Goal: Information Seeking & Learning: Check status

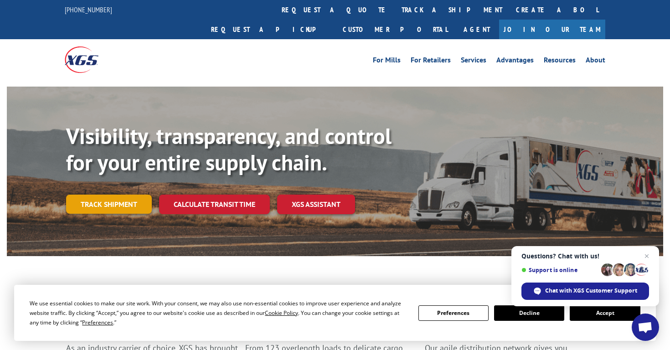
click at [103, 195] on link "Track shipment" at bounding box center [109, 204] width 86 height 19
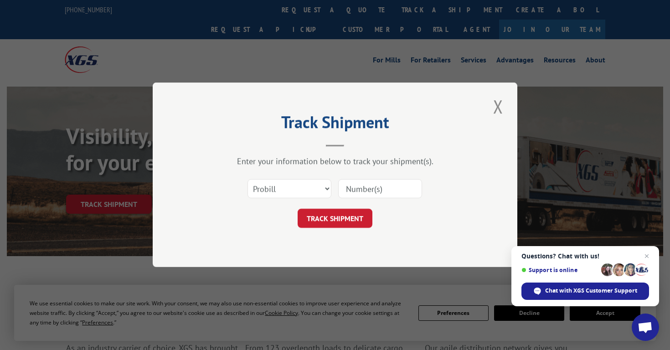
click at [290, 170] on div "Enter your information below to track your shipment(s). Select category... Prob…" at bounding box center [335, 192] width 274 height 72
click at [290, 190] on select "Select category... Probill BOL PO" at bounding box center [290, 189] width 84 height 19
click at [315, 188] on select "Select category... Probill BOL PO" at bounding box center [290, 189] width 84 height 19
select select "po"
click at [369, 189] on input at bounding box center [380, 189] width 84 height 19
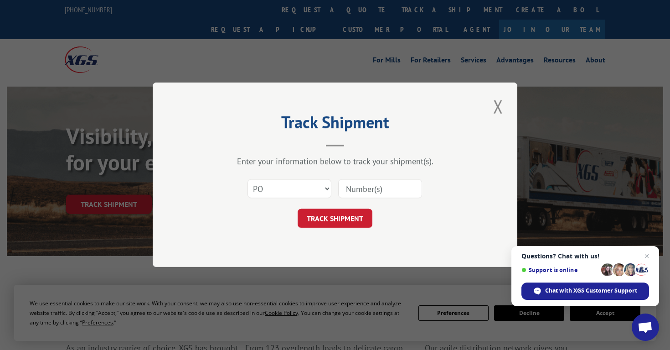
paste input "ARBU006"
type input "ARBU006"
click at [351, 218] on button "TRACK SHIPMENT" at bounding box center [335, 218] width 75 height 19
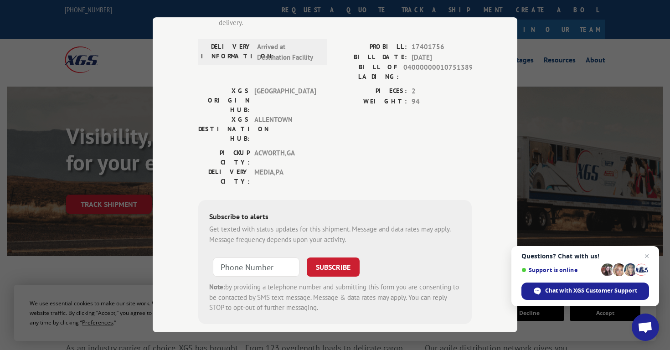
scroll to position [137, 0]
click at [144, 183] on div "Track Shipment ESTIMATED DELIVERY TIME: [DATE] The estimated time is using the …" at bounding box center [335, 175] width 670 height 350
click at [103, 94] on div "Track Shipment ESTIMATED DELIVERY TIME: [DATE] The estimated time is using the …" at bounding box center [335, 175] width 670 height 350
